Goal: Transaction & Acquisition: Purchase product/service

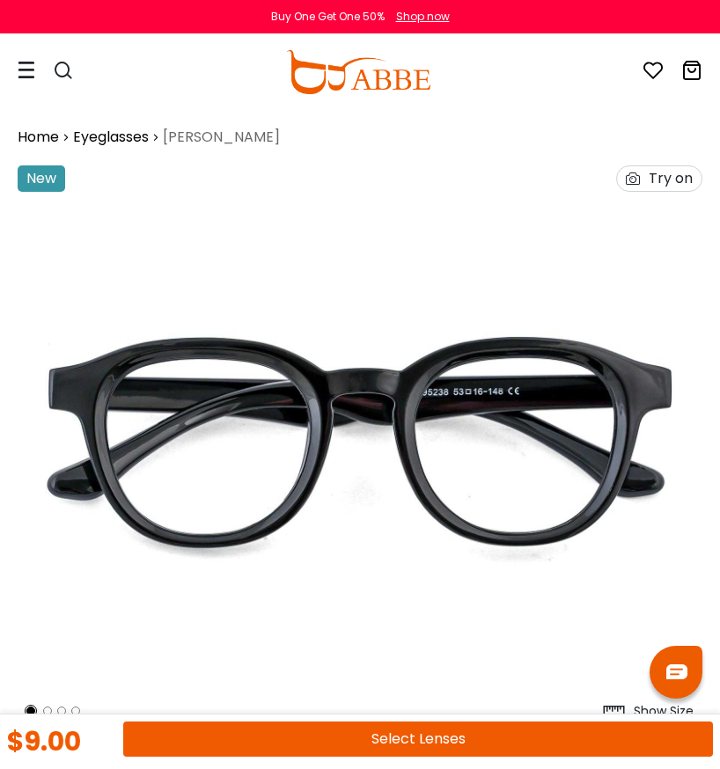
click at [26, 69] on icon at bounding box center [27, 70] width 18 height 18
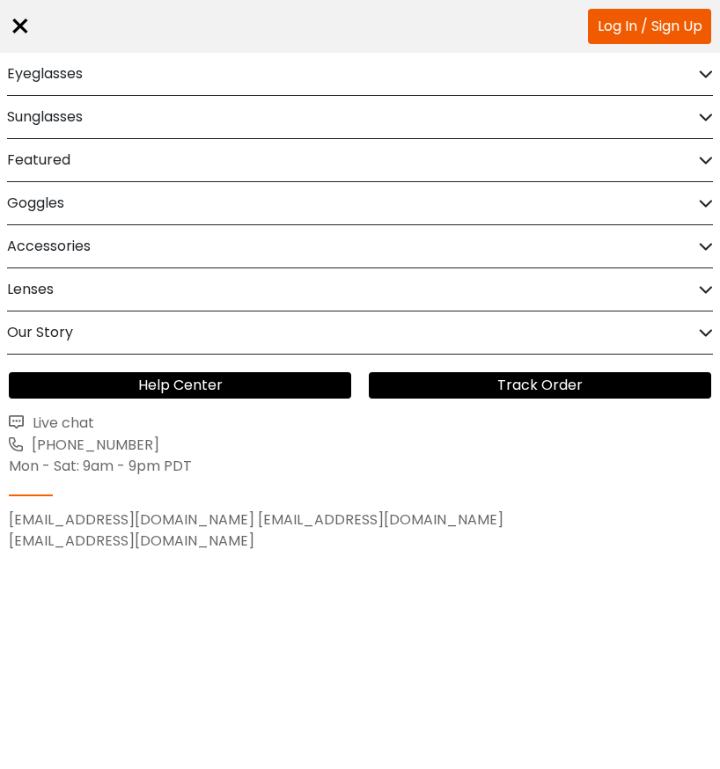
click at [72, 76] on h2 "Eyeglasses" at bounding box center [45, 74] width 76 height 42
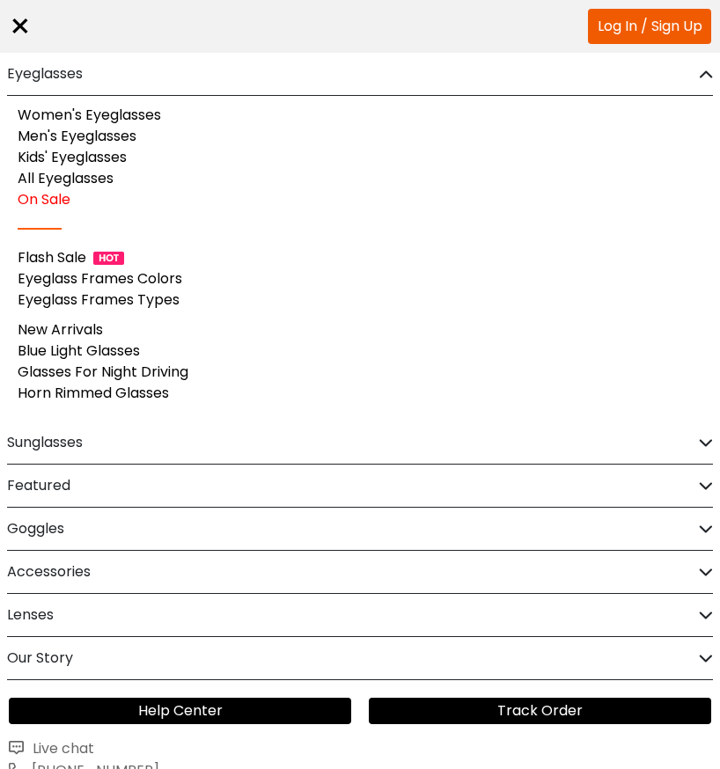
click at [124, 140] on link "Men's Eyeglasses" at bounding box center [77, 136] width 119 height 20
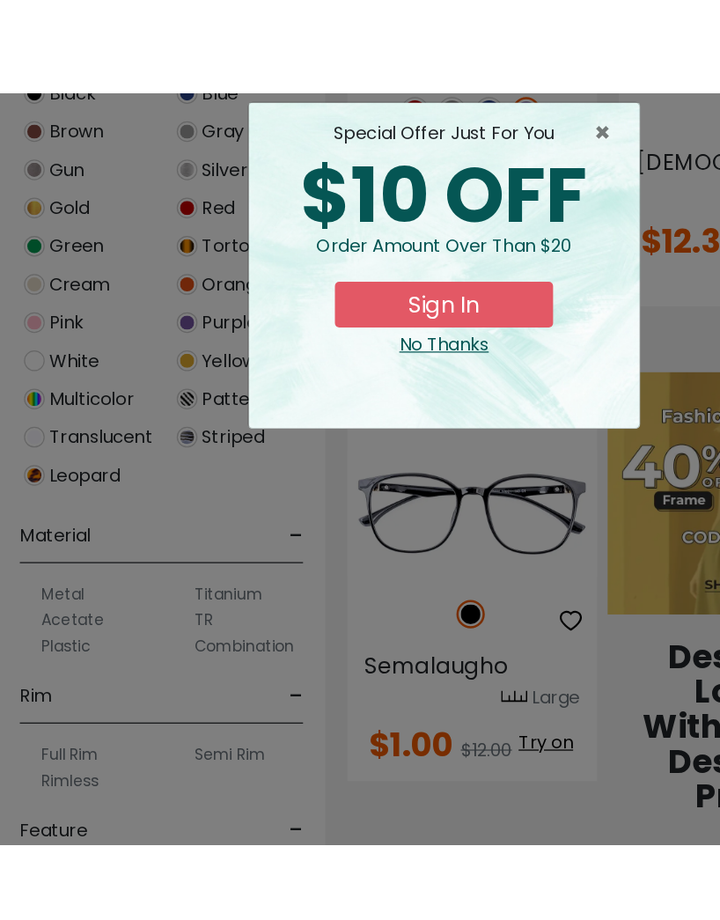
scroll to position [838, 0]
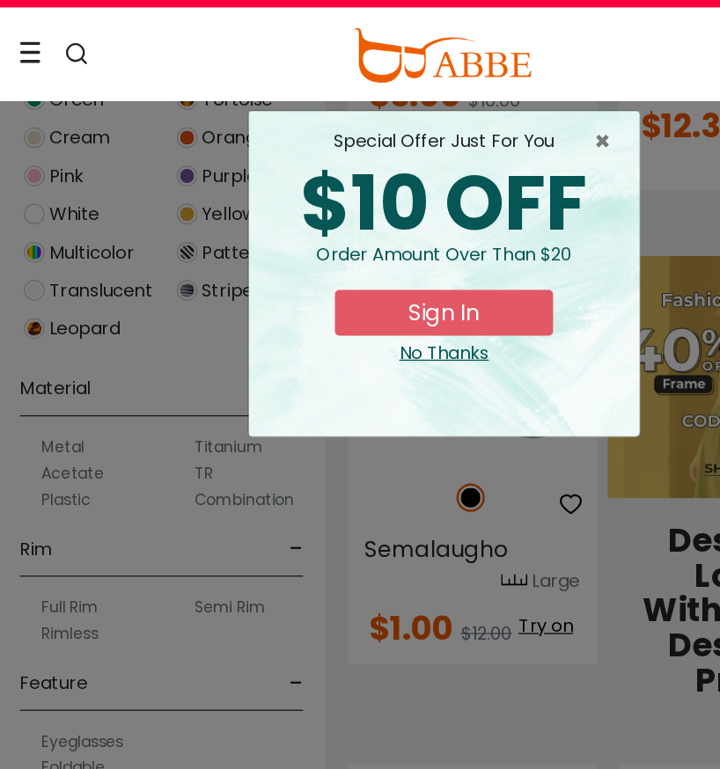
click at [495, 131] on span "×" at bounding box center [492, 141] width 22 height 21
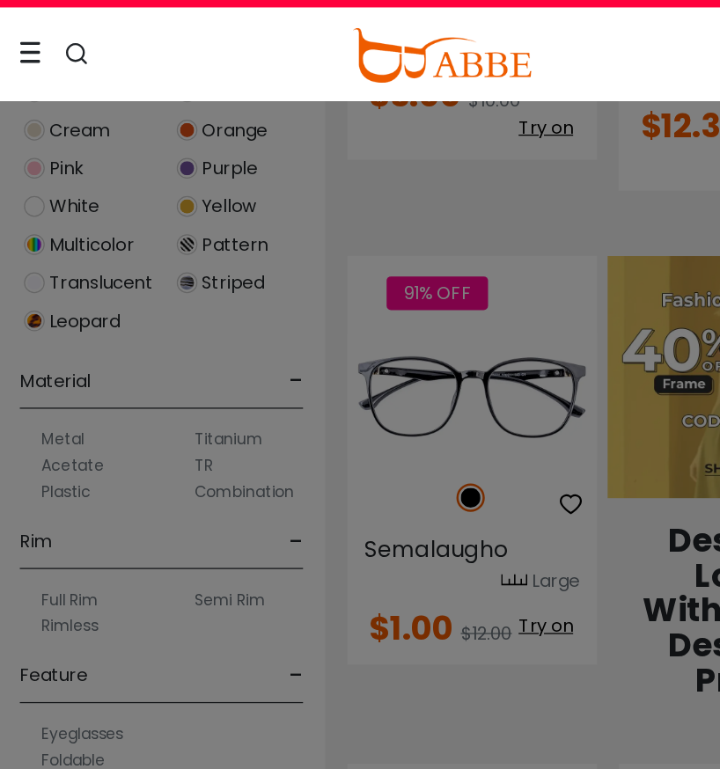
scroll to position [628, 0]
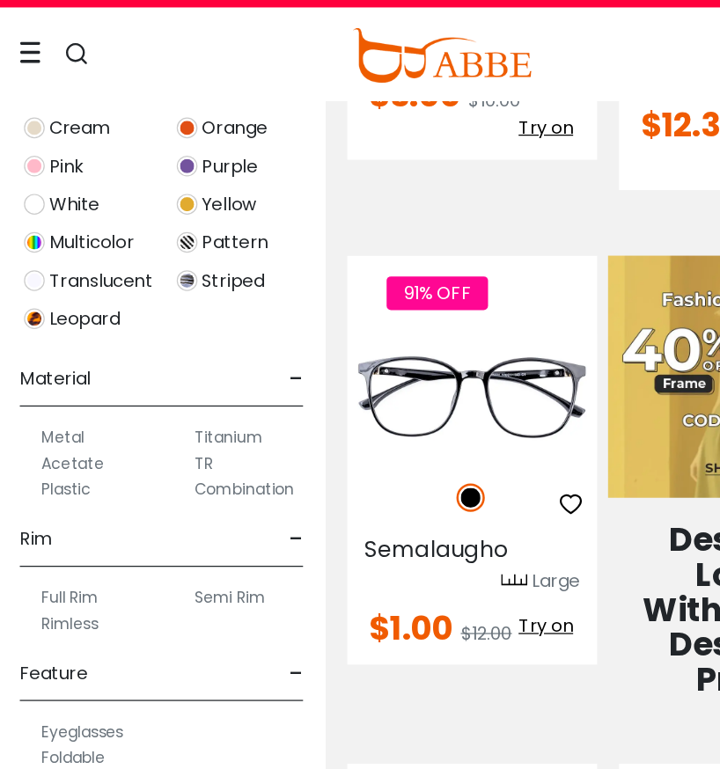
click at [194, 499] on label "Semi Rim" at bounding box center [186, 509] width 57 height 21
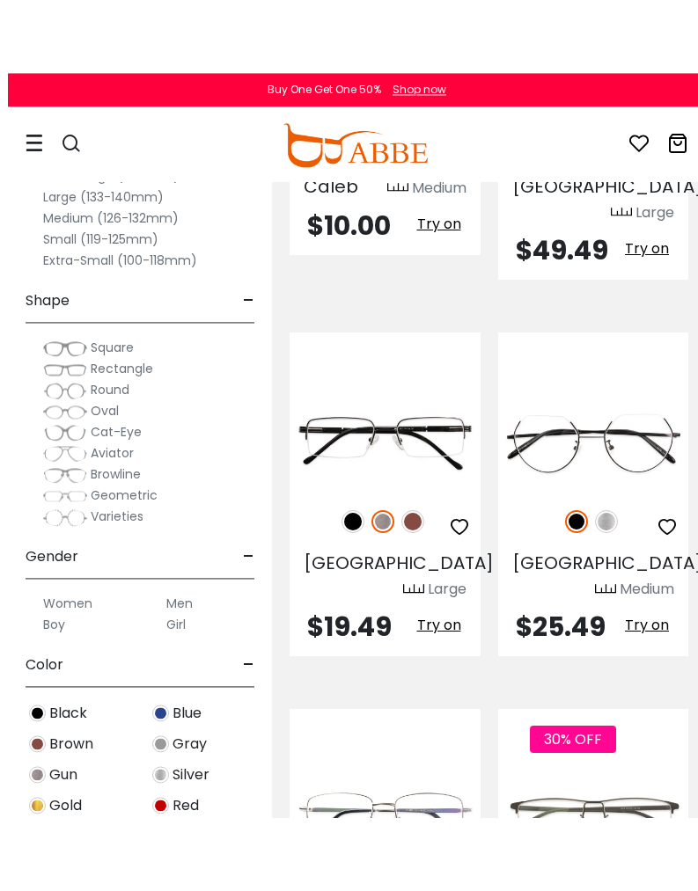
scroll to position [4604, 0]
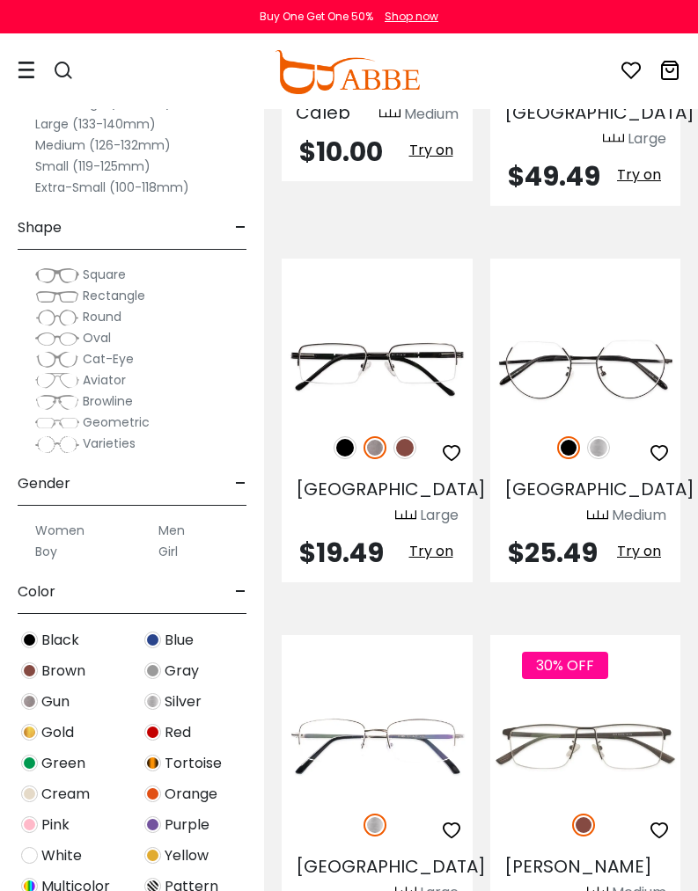
click at [407, 436] on img at bounding box center [404, 447] width 23 height 23
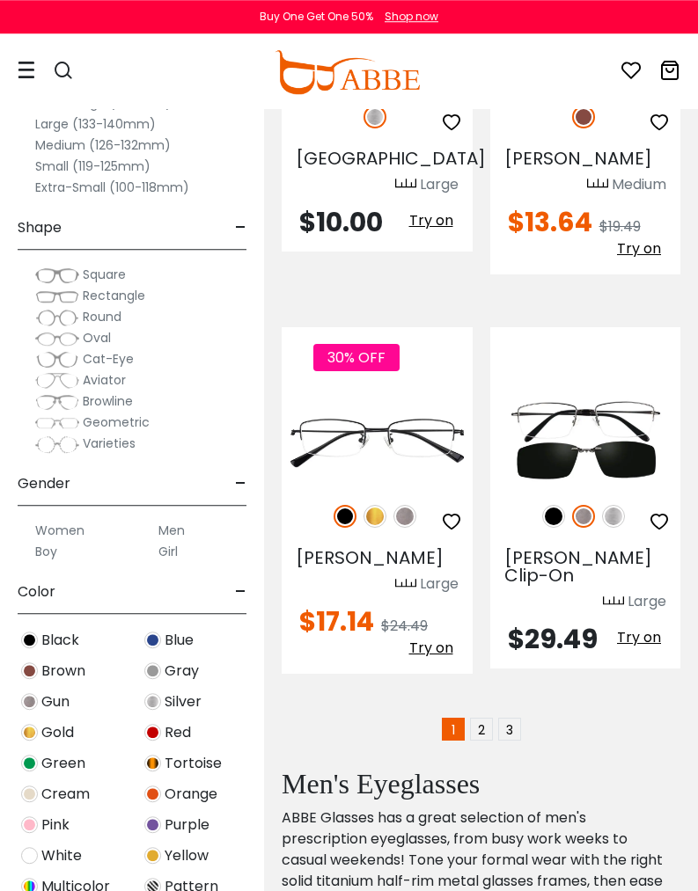
scroll to position [5313, 0]
click at [492, 718] on link "2" at bounding box center [481, 729] width 23 height 23
